Goal: Information Seeking & Learning: Learn about a topic

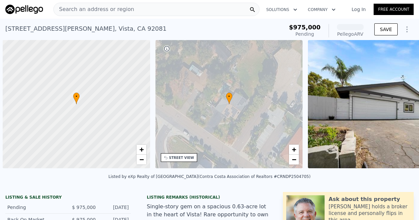
scroll to position [0, 3]
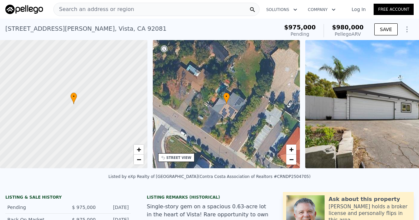
click at [142, 8] on div "Search an address or region" at bounding box center [156, 9] width 206 height 13
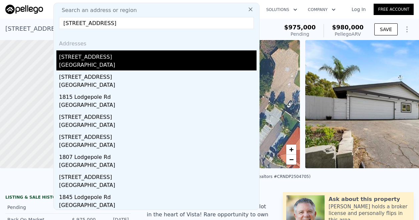
type input "[STREET_ADDRESS]"
click at [99, 62] on div "[GEOGRAPHIC_DATA]" at bounding box center [158, 65] width 198 height 9
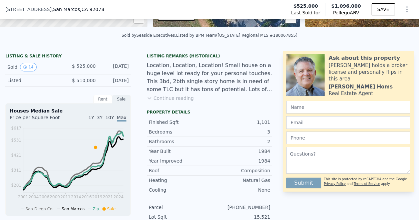
scroll to position [139, 0]
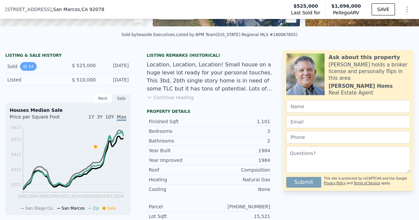
click at [31, 71] on button "14" at bounding box center [28, 66] width 16 height 9
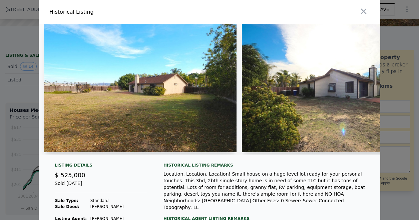
scroll to position [58, 0]
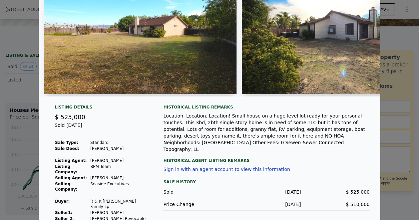
click at [386, 44] on div at bounding box center [209, 110] width 419 height 220
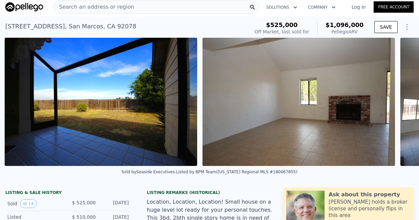
scroll to position [0, 2451]
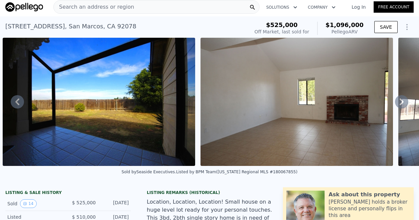
click at [79, 4] on span "Search an address or region" at bounding box center [94, 7] width 80 height 8
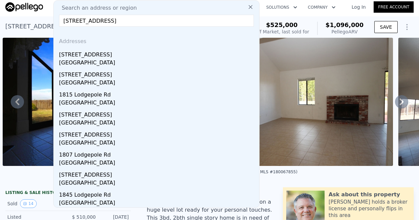
click at [190, 20] on input "[STREET_ADDRESS]" at bounding box center [156, 21] width 195 height 12
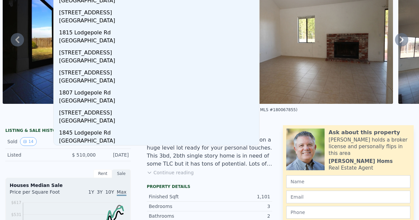
scroll to position [0, 0]
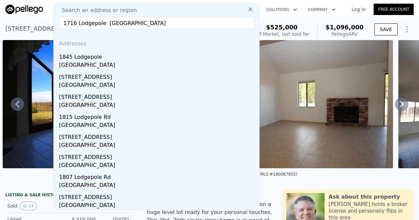
type input "1716 Lodgepole [GEOGRAPHIC_DATA]"
click at [28, 12] on img at bounding box center [24, 9] width 38 height 9
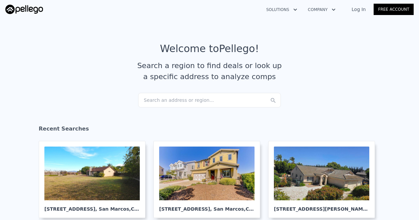
click at [185, 102] on div "Search an address or region..." at bounding box center [209, 100] width 143 height 15
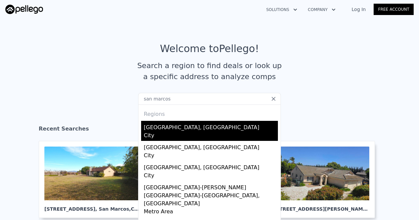
type input "san marcos"
click at [171, 140] on div "City" at bounding box center [211, 135] width 134 height 9
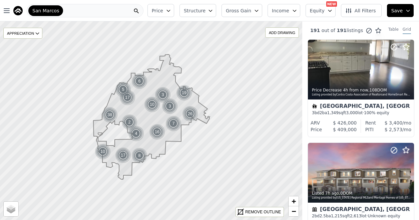
click at [169, 139] on icon at bounding box center [151, 116] width 116 height 125
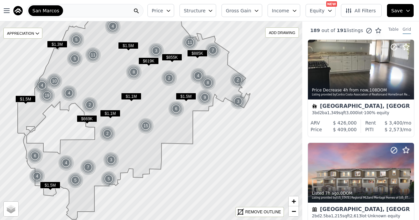
click at [44, 117] on icon at bounding box center [134, 110] width 233 height 218
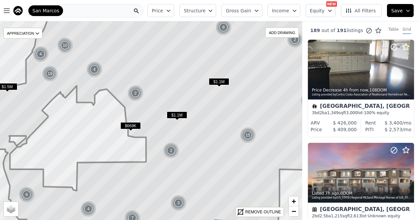
click at [44, 117] on icon at bounding box center [224, 103] width 465 height 436
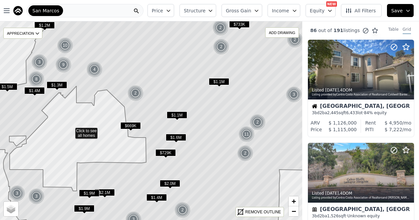
click at [71, 130] on icon at bounding box center [151, 121] width 365 height 240
click at [71, 130] on div at bounding box center [151, 121] width 363 height 238
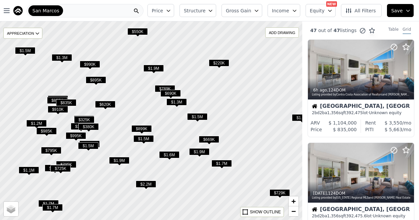
drag, startPoint x: 46, startPoint y: 65, endPoint x: 66, endPoint y: 78, distance: 23.7
click at [66, 78] on div at bounding box center [152, 121] width 363 height 238
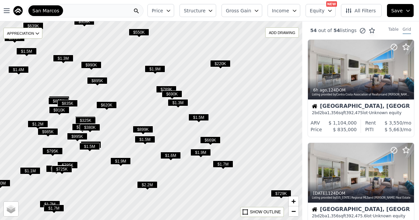
click at [59, 73] on div at bounding box center [151, 121] width 363 height 238
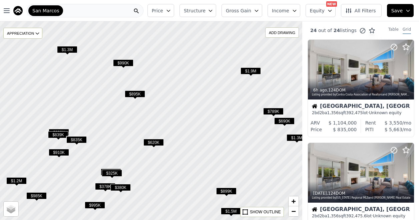
click at [80, 76] on div at bounding box center [151, 121] width 363 height 238
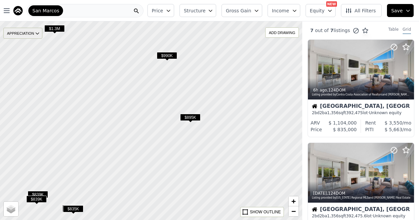
click at [35, 38] on div "APPRECIATION" at bounding box center [22, 33] width 39 height 11
click at [147, 124] on div at bounding box center [151, 121] width 363 height 238
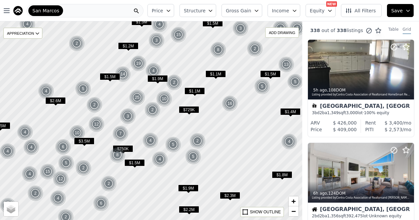
click at [130, 107] on div at bounding box center [151, 121] width 363 height 238
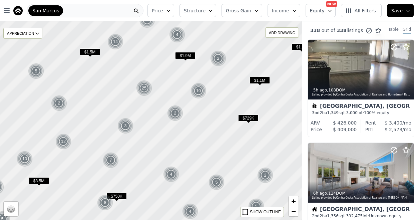
click at [21, 30] on div "4 2 $1.8M 4 4 $2.5M 4 4 4 4 2 $2.3M $1.9M $2.2M 2 5 $2.6M 4 4 $3.5M 6 10 7 2 2 …" at bounding box center [21, 30] width 0 height 0
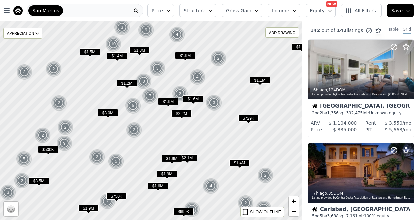
click at [130, 87] on div "$1.2M" at bounding box center [127, 85] width 20 height 10
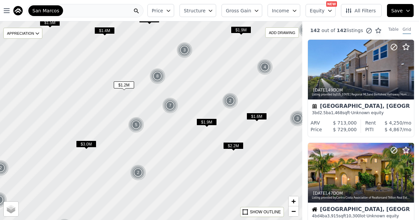
scroll to position [37, 0]
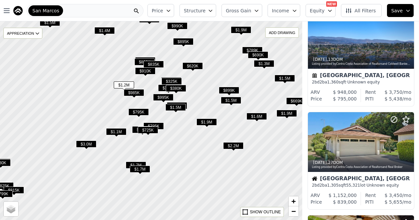
scroll to position [165, 0]
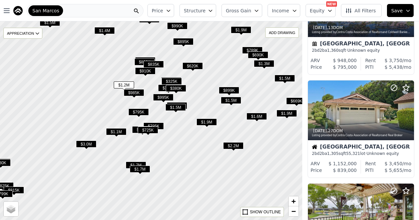
click at [128, 72] on div at bounding box center [151, 121] width 363 height 238
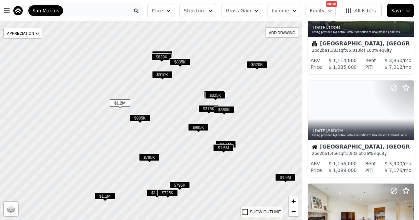
click at [114, 63] on div at bounding box center [151, 121] width 363 height 238
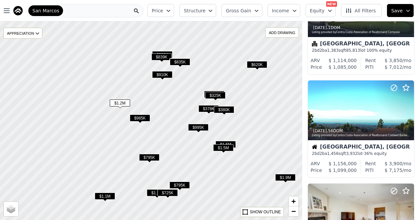
click at [114, 63] on div at bounding box center [151, 121] width 363 height 238
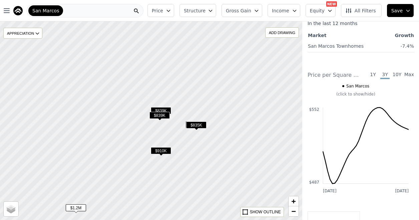
drag, startPoint x: 135, startPoint y: 96, endPoint x: 80, endPoint y: 150, distance: 77.6
click at [80, 150] on div at bounding box center [147, 125] width 363 height 238
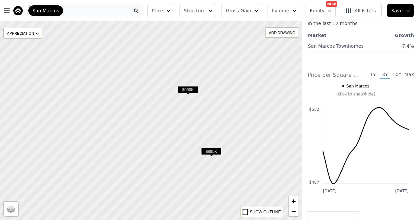
drag, startPoint x: 143, startPoint y: 85, endPoint x: 92, endPoint y: 156, distance: 88.2
click at [92, 156] on div at bounding box center [151, 121] width 363 height 238
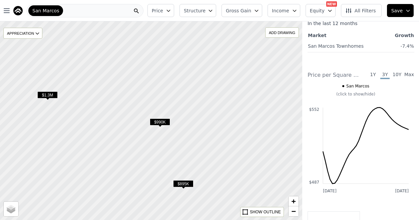
drag, startPoint x: 161, startPoint y: 71, endPoint x: 125, endPoint y: 109, distance: 52.2
click at [125, 109] on div at bounding box center [150, 121] width 363 height 238
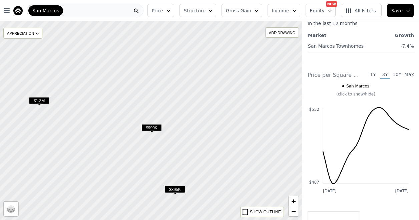
click at [125, 109] on div at bounding box center [151, 121] width 363 height 238
drag, startPoint x: 85, startPoint y: 150, endPoint x: 190, endPoint y: 46, distance: 147.7
click at [190, 46] on div at bounding box center [151, 121] width 363 height 238
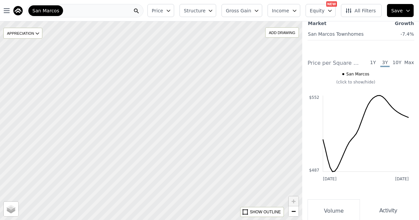
drag, startPoint x: 103, startPoint y: 168, endPoint x: 129, endPoint y: 91, distance: 80.5
click at [129, 91] on div at bounding box center [151, 120] width 363 height 238
click at [129, 91] on div at bounding box center [151, 121] width 363 height 238
click at [29, 27] on div at bounding box center [151, 121] width 363 height 238
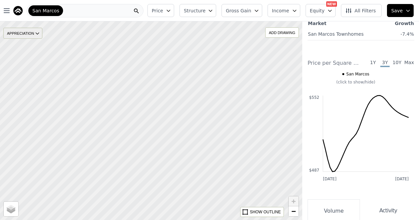
click at [26, 35] on div "APPRECIATION" at bounding box center [22, 33] width 39 height 11
click at [199, 87] on div at bounding box center [151, 121] width 363 height 238
click at [118, 15] on div "San Marcos" at bounding box center [85, 10] width 117 height 13
click at [242, 140] on div at bounding box center [151, 121] width 363 height 238
click at [324, 12] on span "Equity" at bounding box center [317, 10] width 15 height 7
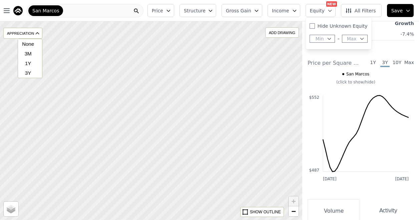
click at [216, 136] on div at bounding box center [151, 121] width 363 height 238
